Goal: Task Accomplishment & Management: Use online tool/utility

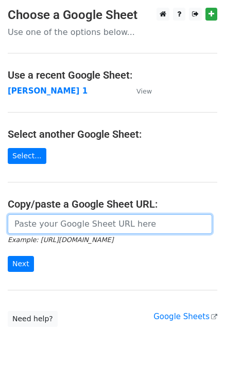
click at [93, 222] on input "url" at bounding box center [110, 224] width 204 height 20
type input "https://docs.google.com/spreadsheets/d/1laFuCRc_gf7_XeBsXZvznQFuTKtWG6_jmo9dt9r…"
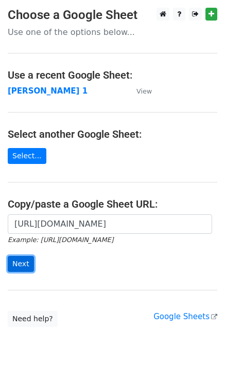
click at [22, 263] on input "Next" at bounding box center [21, 264] width 26 height 16
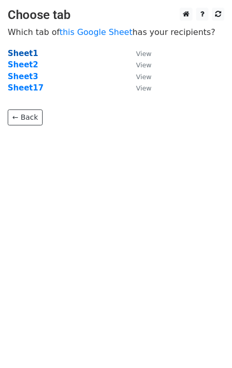
click at [25, 53] on strong "Sheet1" at bounding box center [23, 53] width 30 height 9
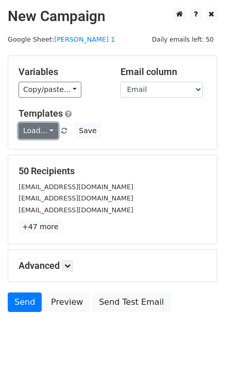
click at [29, 135] on link "Load..." at bounding box center [39, 131] width 40 height 16
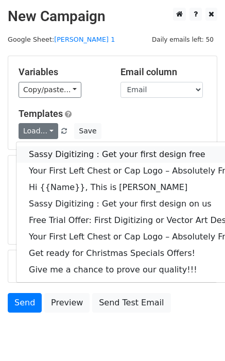
click at [40, 155] on link "Sassy Digitizing : Get your first design free" at bounding box center [147, 154] width 263 height 16
